Goal: Complete application form

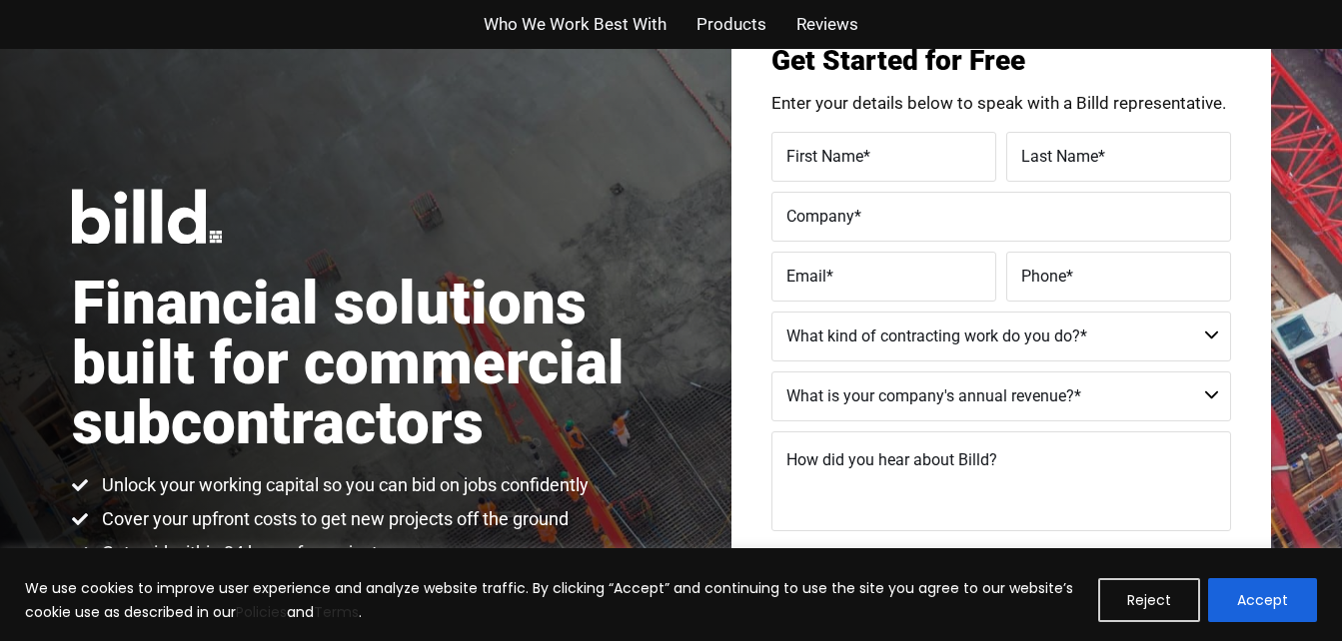
scroll to position [103, 0]
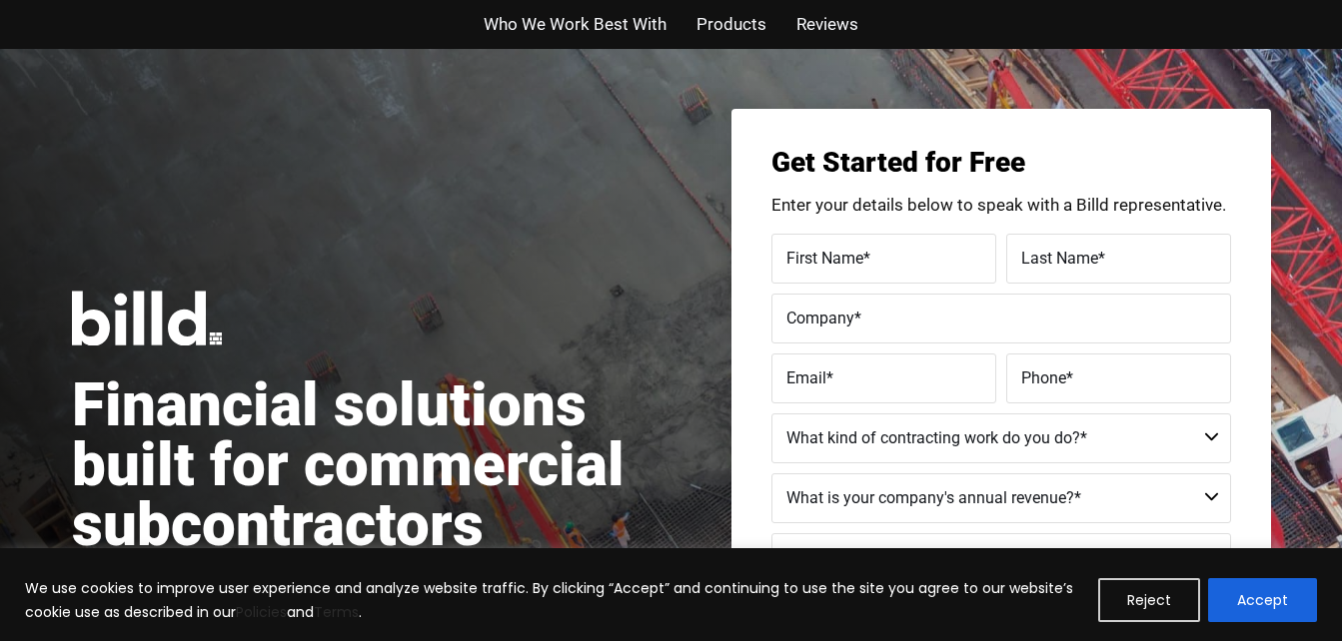
scroll to position [103, 0]
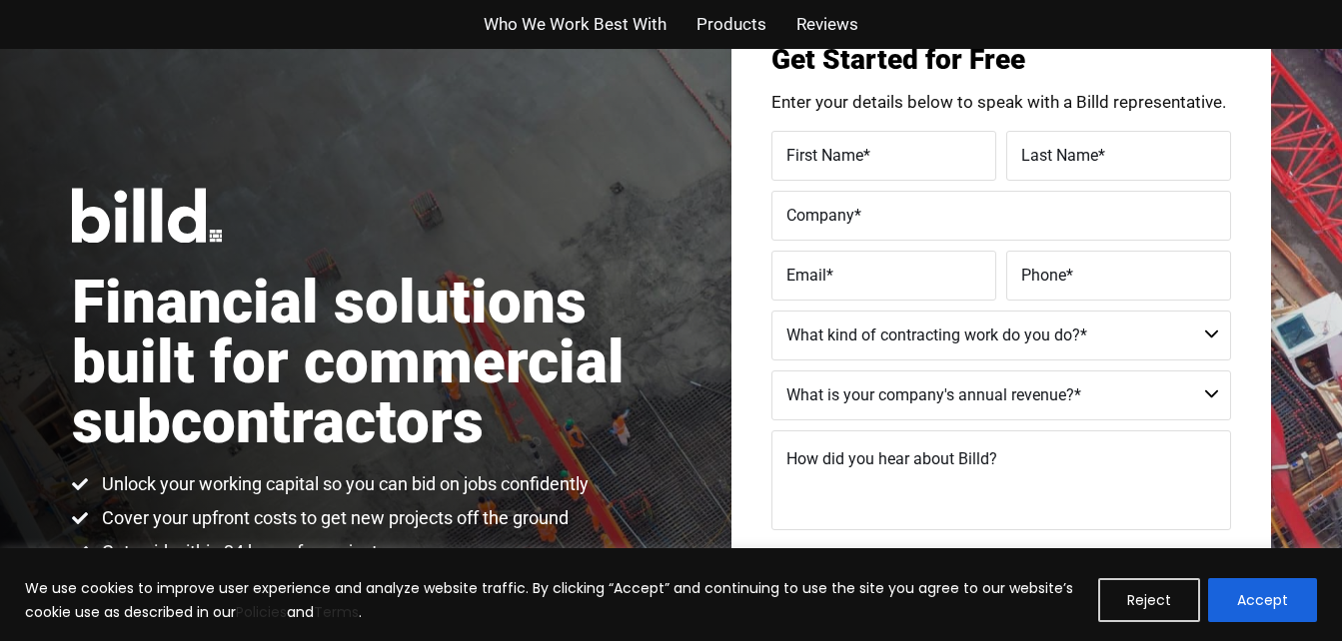
click at [614, 218] on div "Financial solutions built for commercial subcontractors Unlock your working cap…" at bounding box center [371, 376] width 599 height 377
click at [1164, 596] on button "Reject" at bounding box center [1149, 600] width 102 height 44
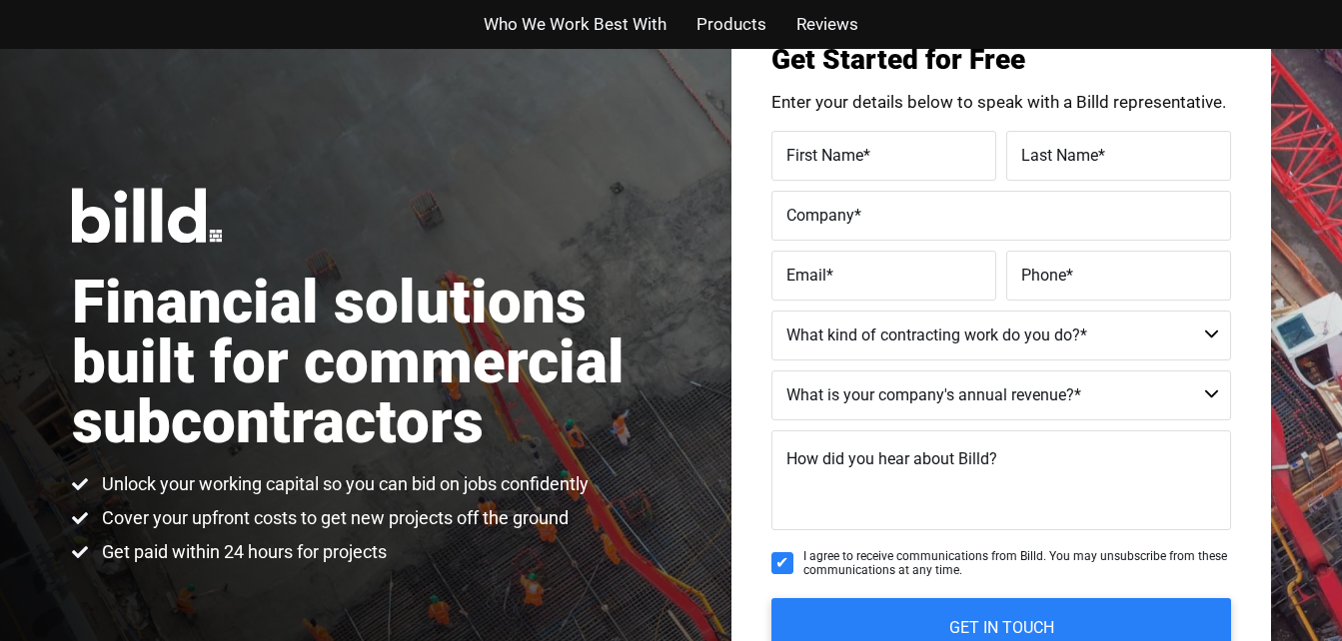
click at [673, 165] on div "Financial solutions built for commercial subcontractors Unlock your working cap…" at bounding box center [671, 376] width 1342 height 861
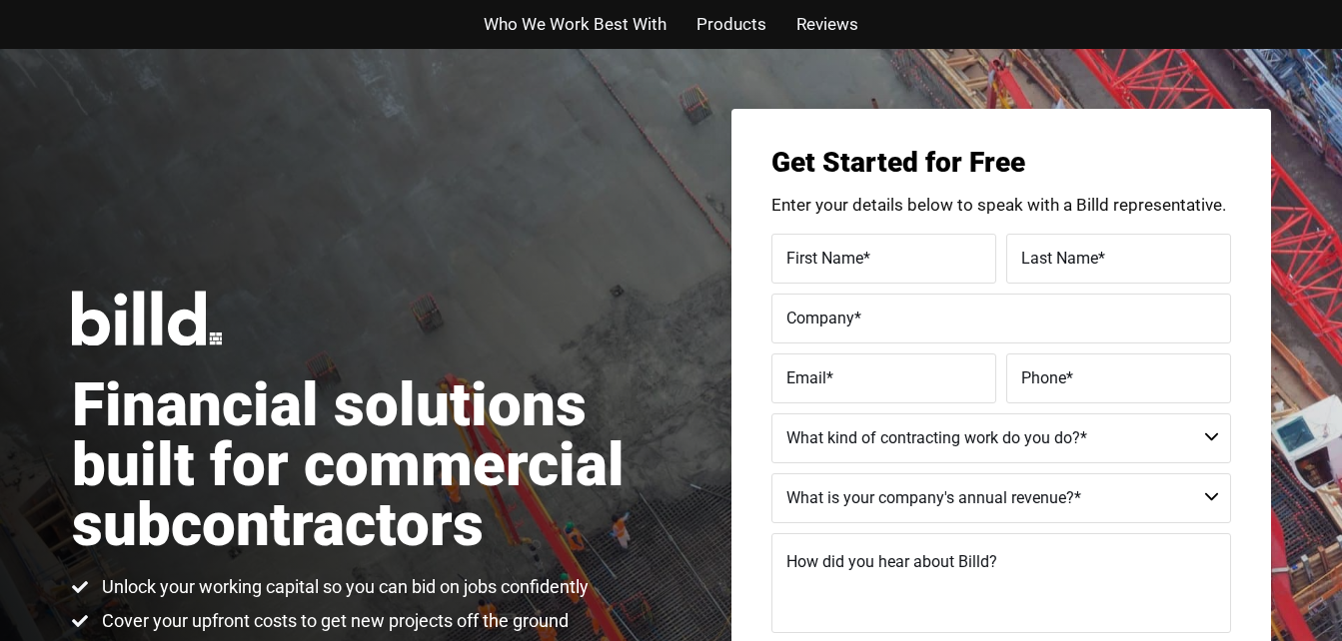
click at [463, 175] on div "Financial solutions built for commercial subcontractors Unlock your working cap…" at bounding box center [671, 479] width 1342 height 861
click at [569, 17] on span "Who We Work Best With" at bounding box center [575, 24] width 183 height 29
click at [906, 257] on label "First Name *" at bounding box center [883, 258] width 195 height 29
click at [906, 257] on input "First Name *" at bounding box center [883, 259] width 225 height 50
click at [927, 244] on label "First Name *" at bounding box center [883, 258] width 195 height 29
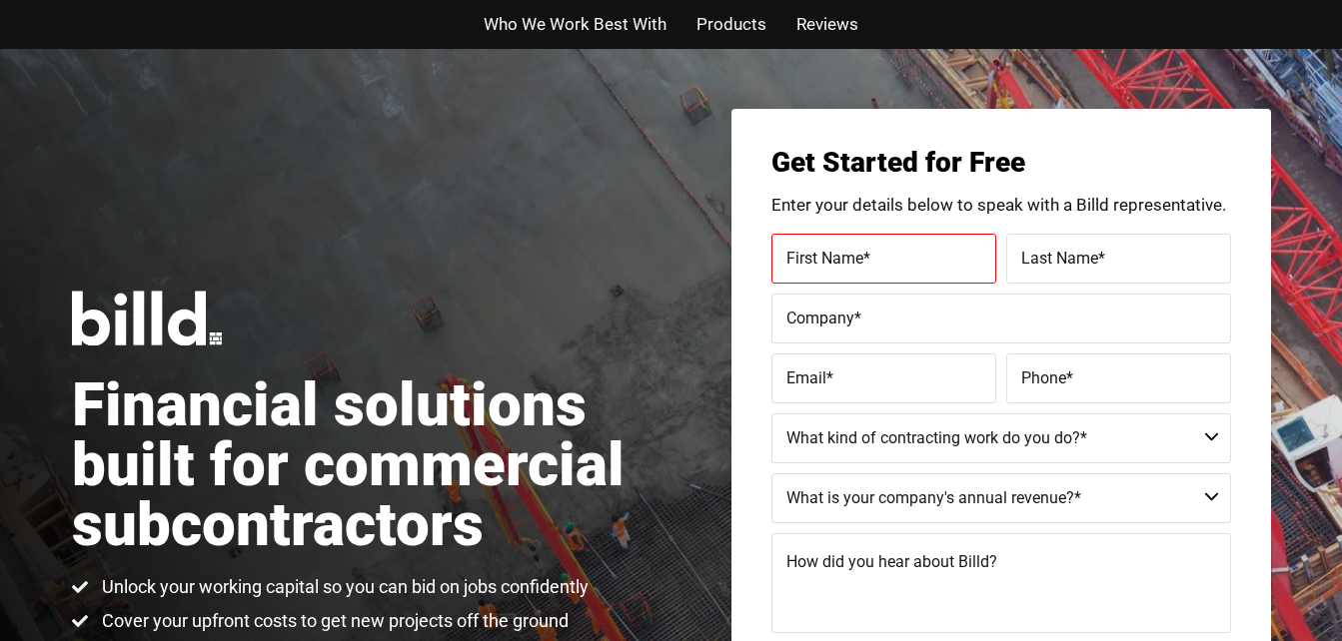
click at [927, 244] on input "First Name *" at bounding box center [883, 259] width 225 height 50
type input "BIMPE Ola"
type input "kalejaiye"
type input "mccalebinc"
type input "info@mccalebinc.com"
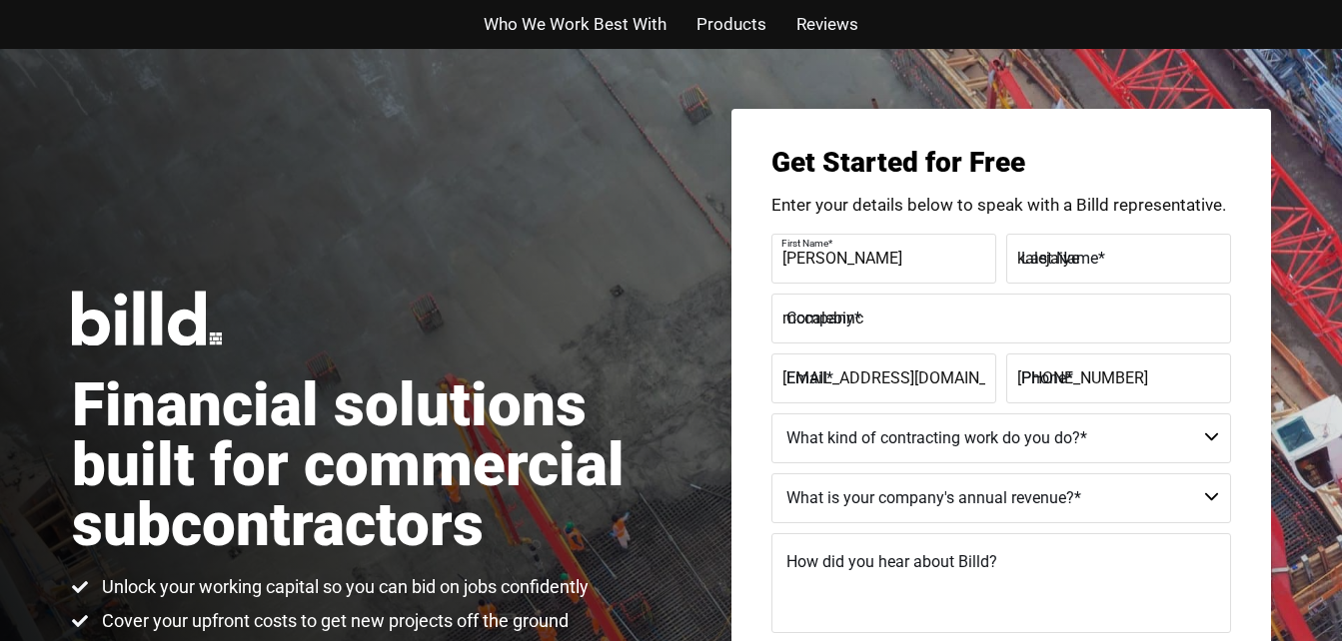
type input "(214) 250-2579"
type input "Bimpe"
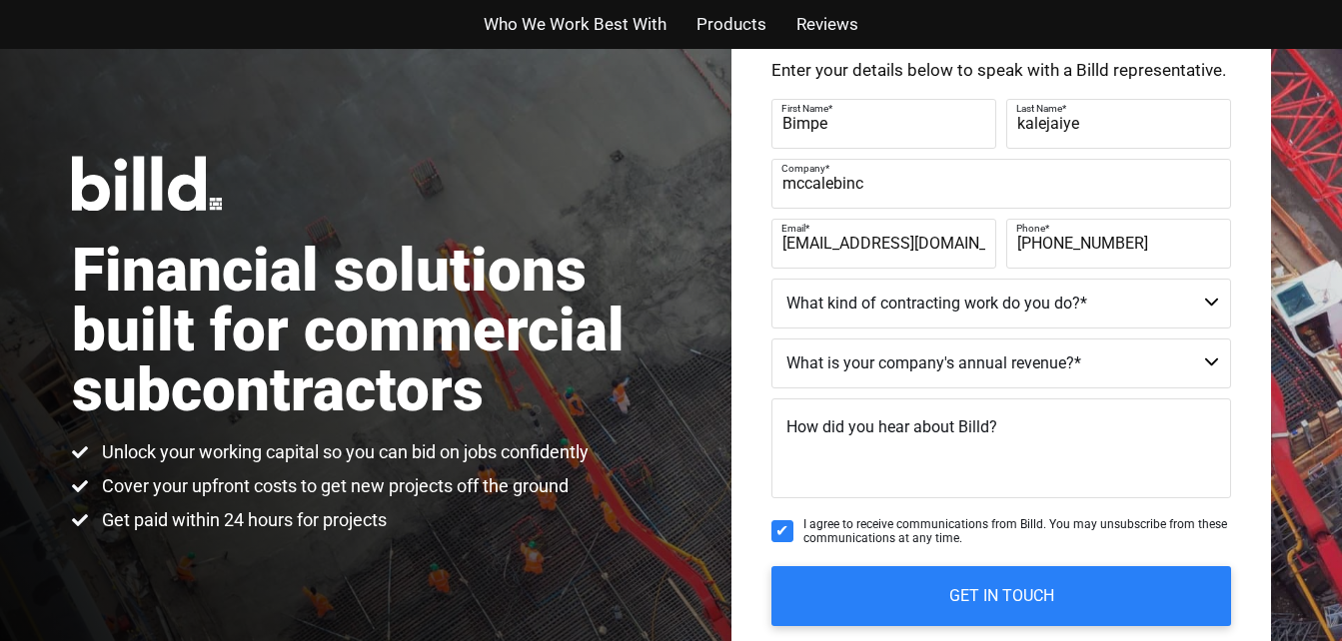
scroll to position [144, 0]
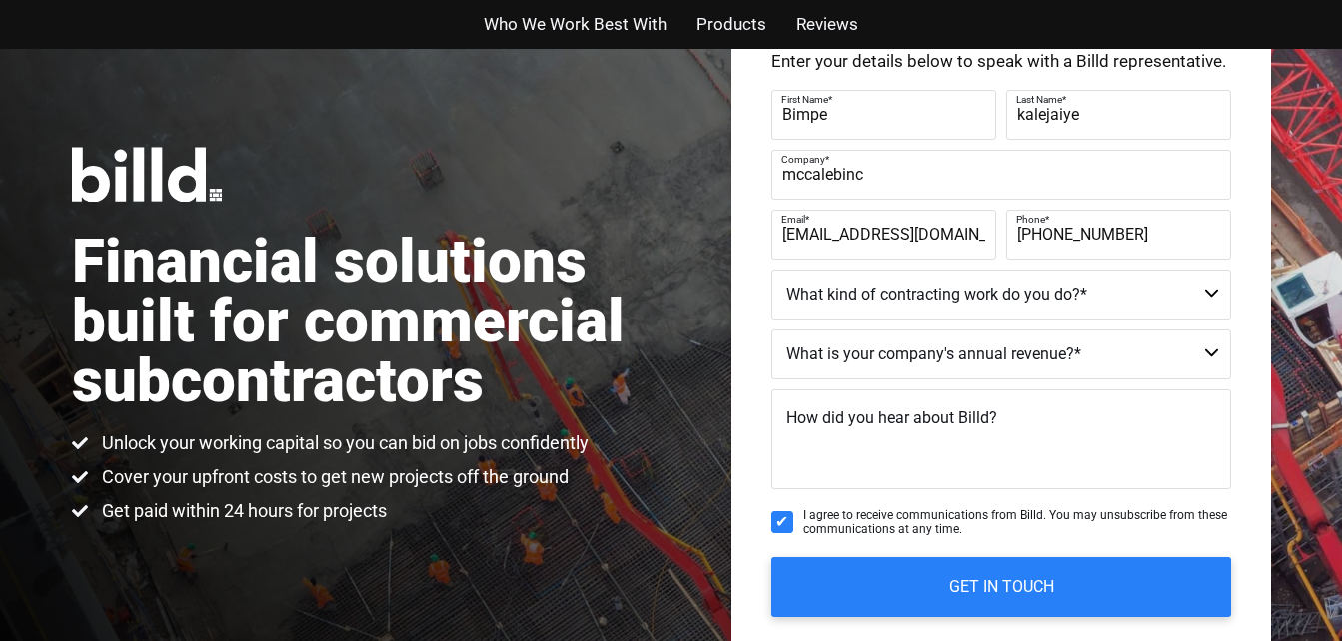
click at [1008, 295] on select "Commercial Commercial and Residential Residential Not a Contractor" at bounding box center [1001, 295] width 460 height 50
select select "Commercial and Residential"
click at [771, 270] on select "Commercial Commercial and Residential Residential Not a Contractor" at bounding box center [1001, 295] width 460 height 50
click at [975, 353] on select "$40M + $25M - $40M $8M - $25M $4M - $8M $2M - $4M $1M - $2M Less than $1M" at bounding box center [1001, 355] width 460 height 50
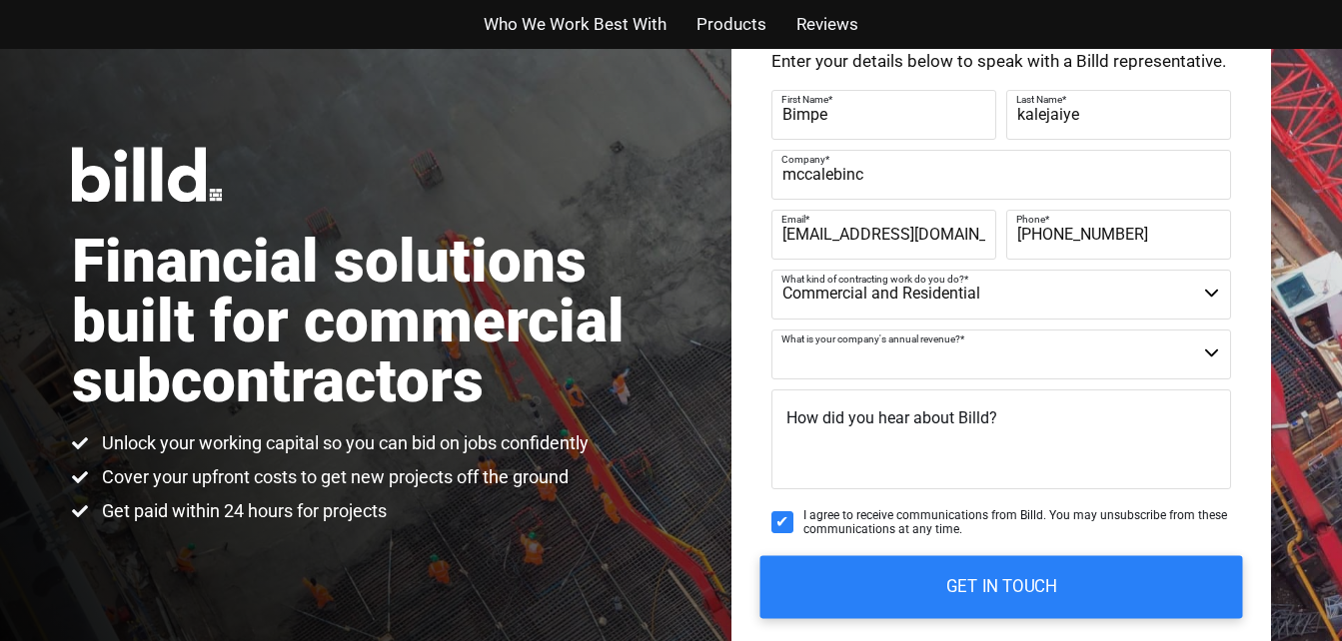
select select "Less than $1M"
click at [771, 330] on select "$40M + $25M - $40M $8M - $25M $4M - $8M $2M - $4M $1M - $2M Less than $1M" at bounding box center [1001, 355] width 460 height 50
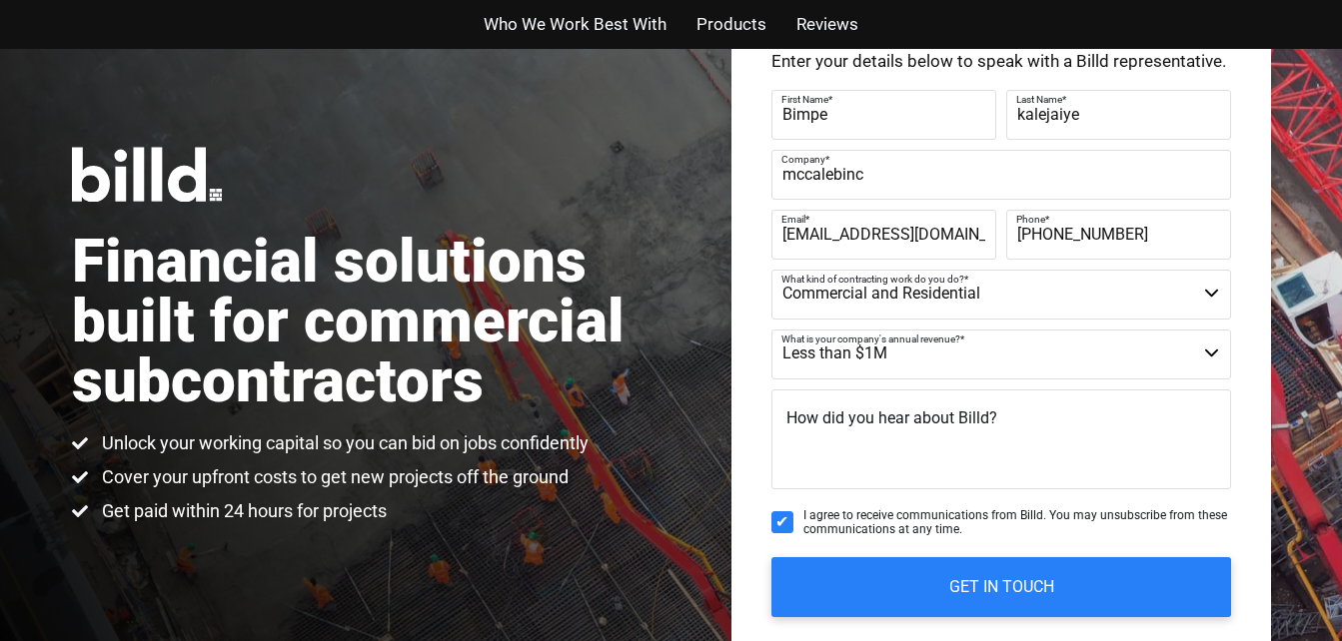
click at [943, 450] on textarea "How did you hear about Billd?" at bounding box center [1001, 440] width 460 height 100
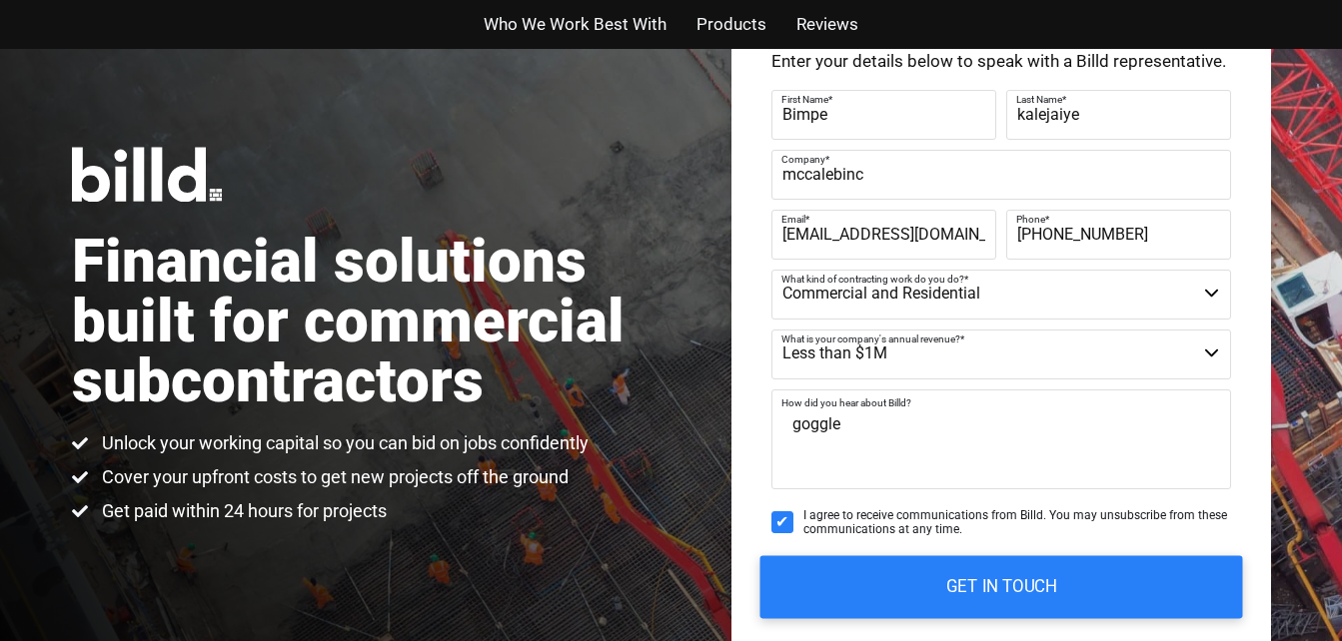
type textarea "goggle"
click at [1013, 590] on input "GET IN TOUCH" at bounding box center [1000, 586] width 483 height 63
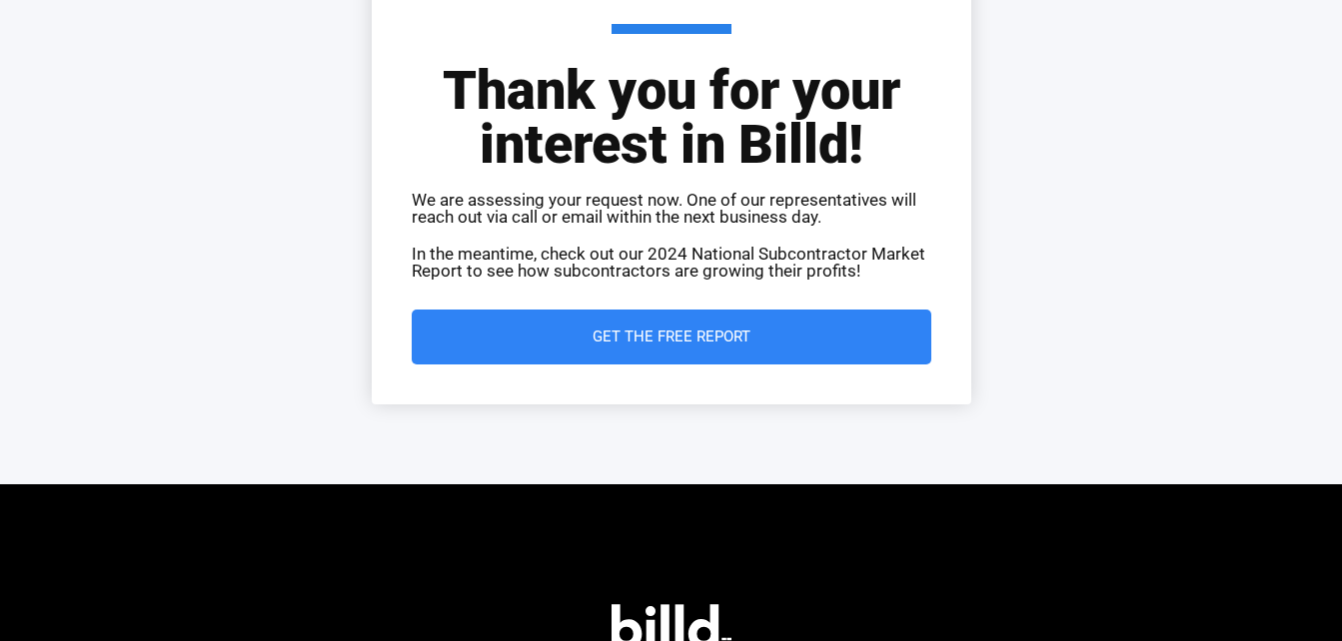
scroll to position [192, 0]
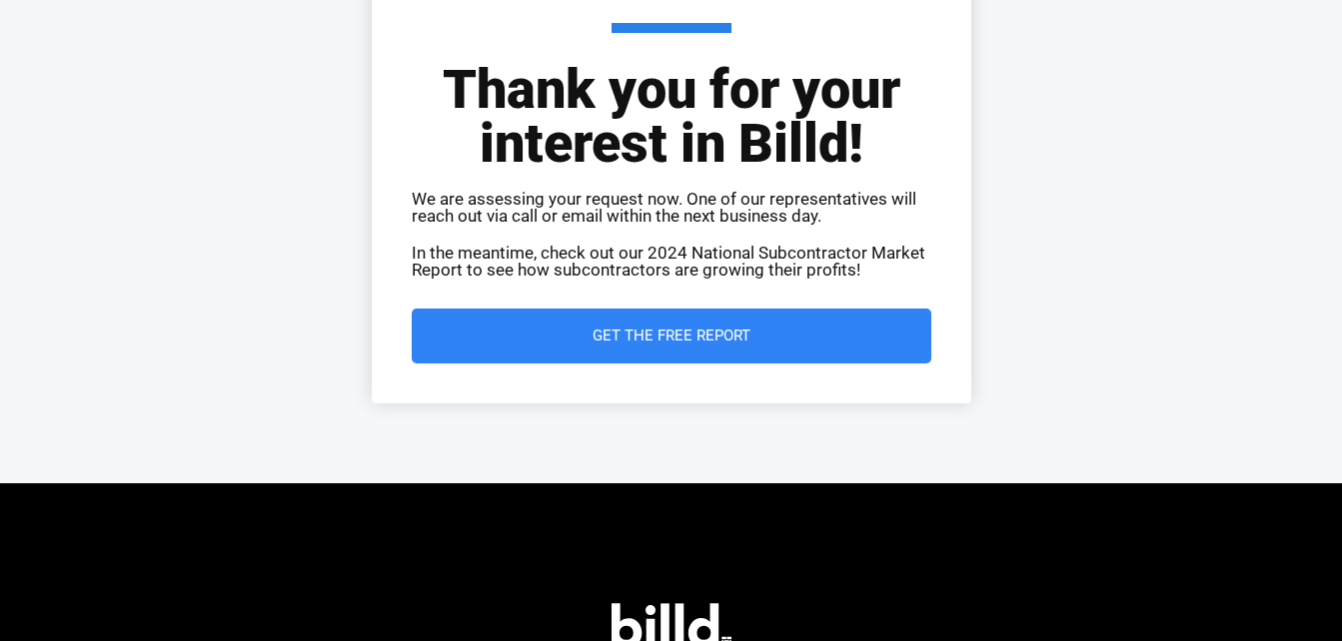
click at [716, 332] on span "Get the Free Report" at bounding box center [671, 336] width 158 height 15
